Goal: Information Seeking & Learning: Learn about a topic

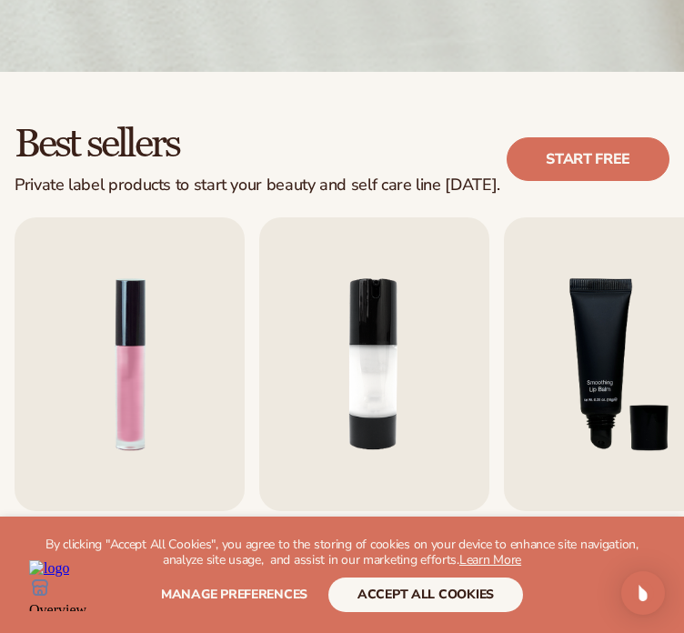
scroll to position [591, 0]
